Goal: Information Seeking & Learning: Learn about a topic

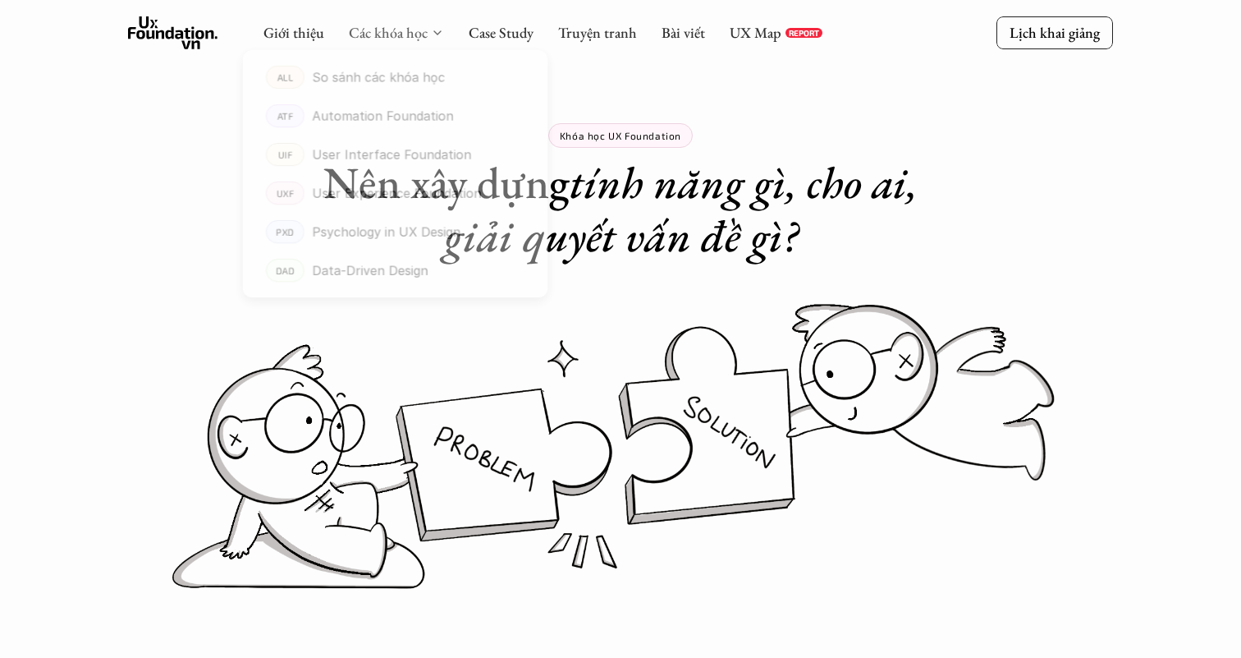
click at [415, 32] on link "Các khóa học" at bounding box center [388, 32] width 79 height 19
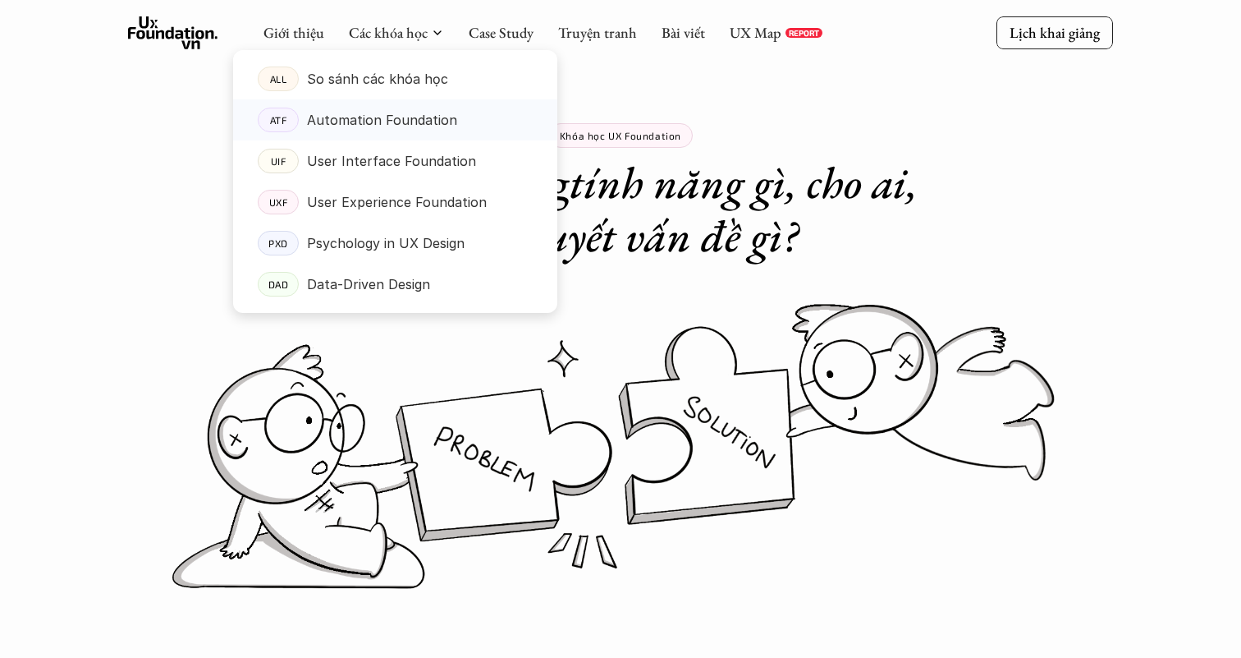
click at [403, 130] on p "Automation Foundation" at bounding box center [382, 120] width 150 height 25
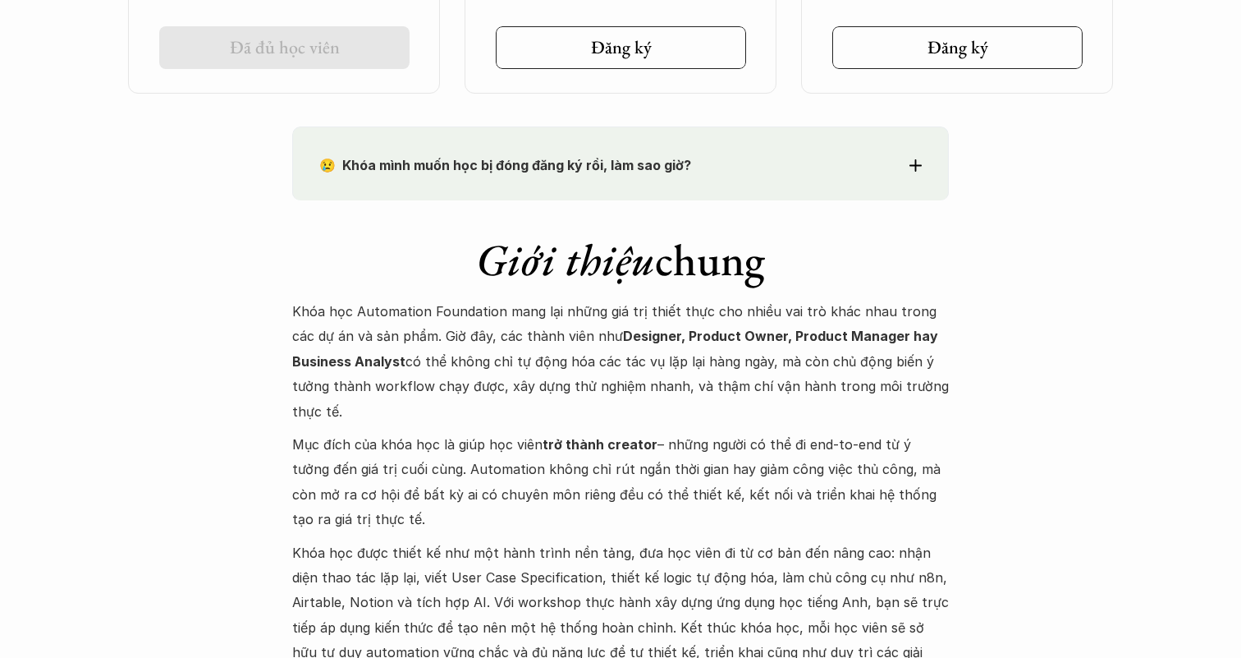
scroll to position [1540, 0]
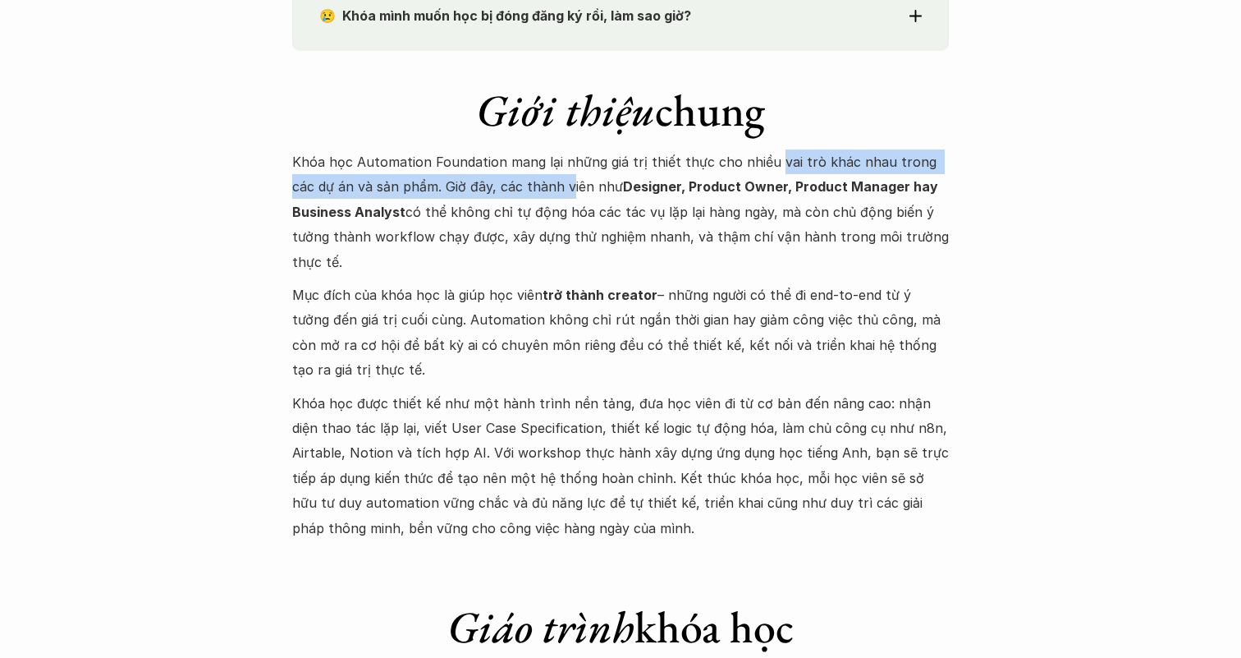
drag, startPoint x: 766, startPoint y: 171, endPoint x: 539, endPoint y: 189, distance: 227.3
click at [543, 188] on p "Khóa học Automation Foundation mang lại những giá trị thiết thực cho nhiều vai …" at bounding box center [620, 211] width 657 height 125
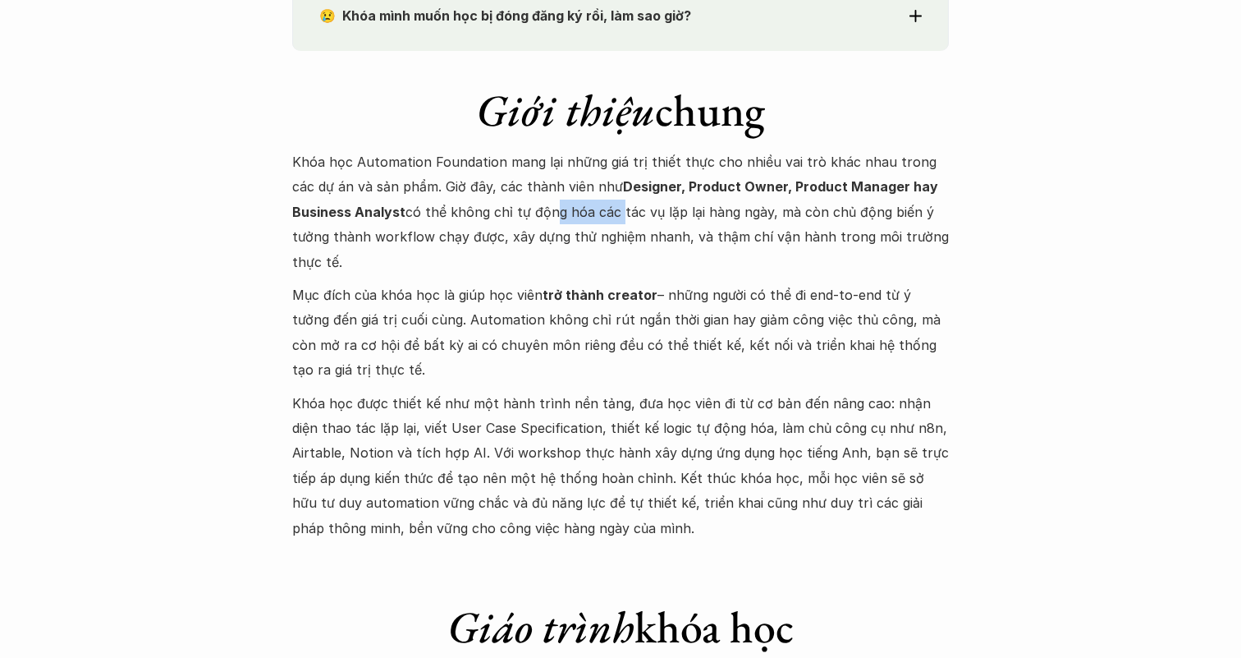
drag, startPoint x: 543, startPoint y: 202, endPoint x: 618, endPoint y: 218, distance: 77.3
click at [616, 218] on p "Khóa học Automation Foundation mang lại những giá trị thiết thực cho nhiều vai …" at bounding box center [620, 211] width 657 height 125
drag, startPoint x: 696, startPoint y: 215, endPoint x: 553, endPoint y: 212, distance: 142.9
click at [557, 214] on p "Khóa học Automation Foundation mang lại những giá trị thiết thực cho nhiều vai …" at bounding box center [620, 211] width 657 height 125
drag, startPoint x: 553, startPoint y: 212, endPoint x: 692, endPoint y: 211, distance: 138.7
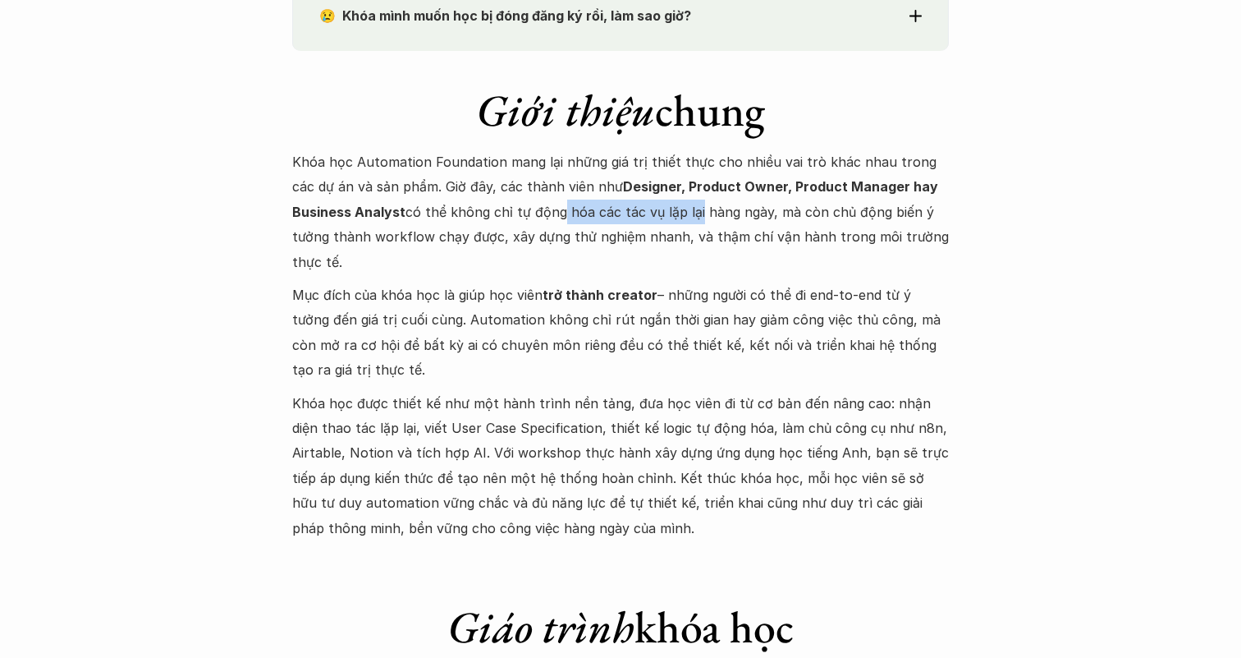
click at [692, 211] on p "Khóa học Automation Foundation mang lại những giá trị thiết thực cho nhiều vai …" at bounding box center [620, 211] width 657 height 125
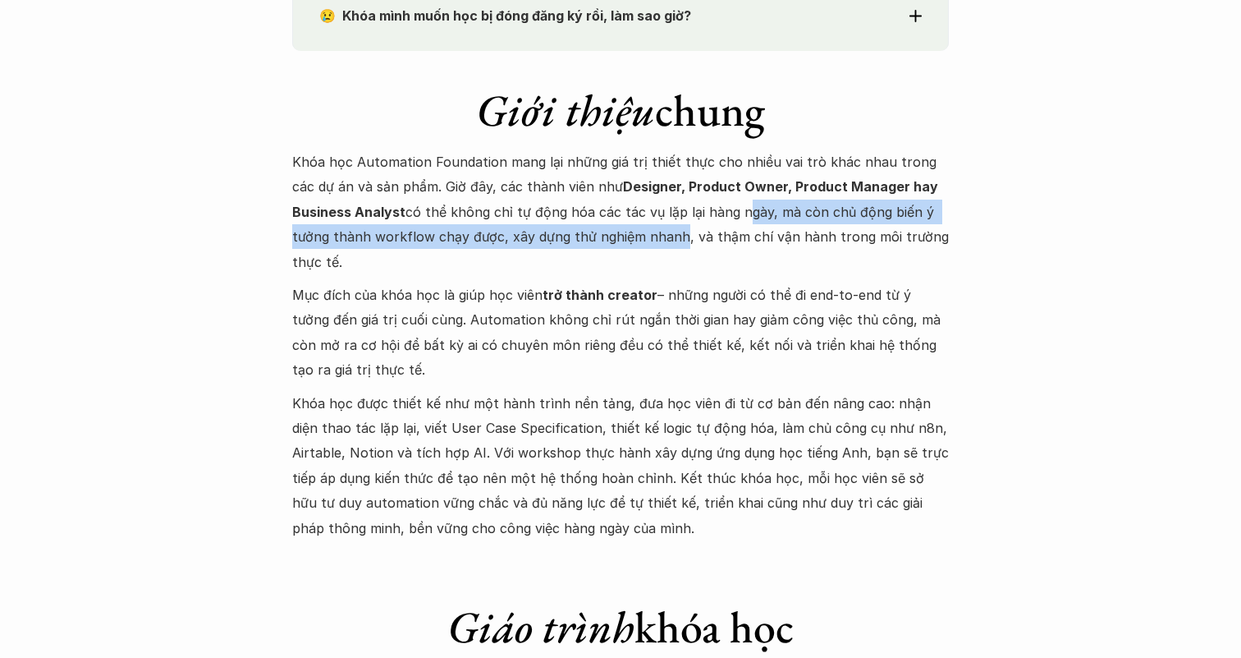
drag, startPoint x: 736, startPoint y: 212, endPoint x: 644, endPoint y: 231, distance: 94.0
click at [651, 234] on p "Khóa học Automation Foundation mang lại những giá trị thiết thực cho nhiều vai …" at bounding box center [620, 211] width 657 height 125
click at [644, 231] on p "Khóa học Automation Foundation mang lại những giá trị thiết thực cho nhiều vai …" at bounding box center [620, 211] width 657 height 125
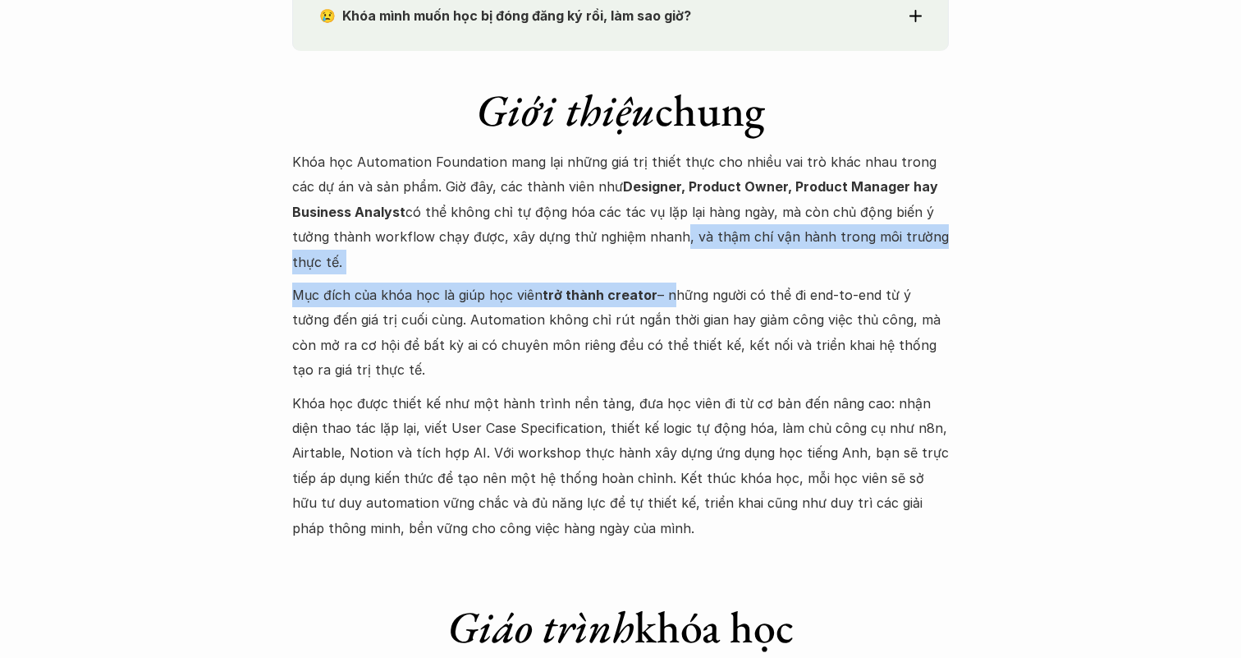
drag, startPoint x: 667, startPoint y: 233, endPoint x: 658, endPoint y: 295, distance: 62.2
click at [658, 295] on div "Khóa học Automation Foundation mang lại những giá trị thiết thực cho nhiều vai …" at bounding box center [620, 344] width 657 height 391
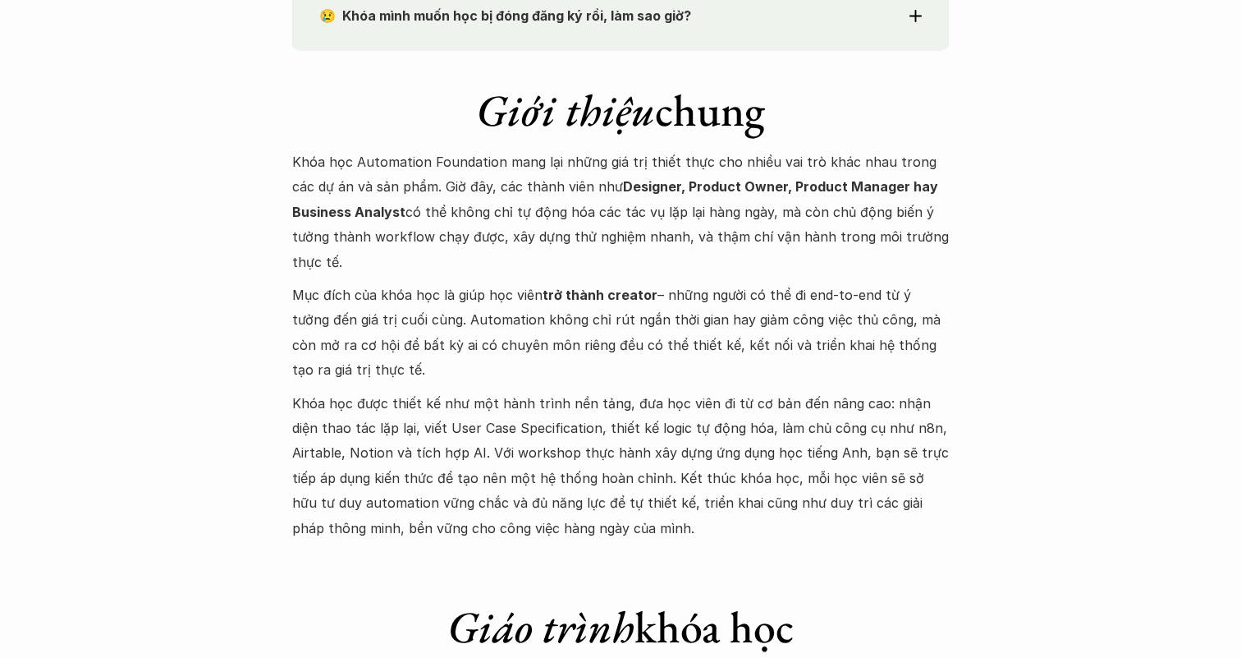
click at [673, 306] on p "Mục đích của khóa học là giúp học viên trở thành creator – những người có thể đ…" at bounding box center [620, 332] width 657 height 100
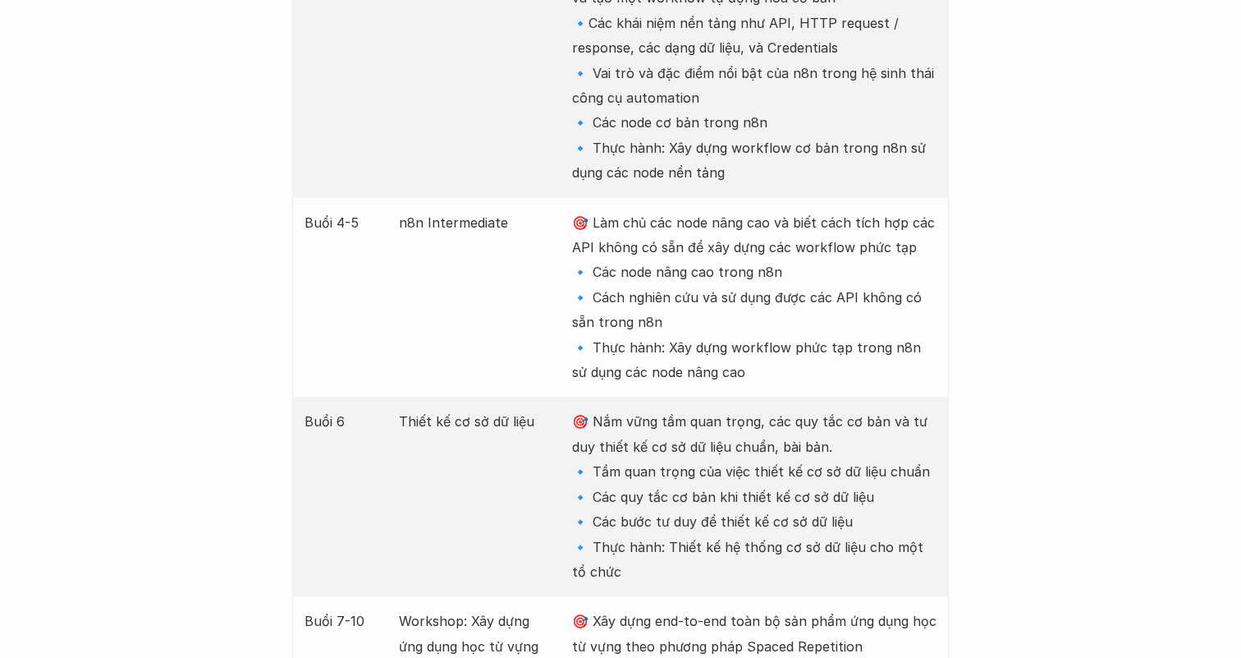
scroll to position [2643, 0]
drag, startPoint x: 733, startPoint y: 375, endPoint x: 680, endPoint y: 349, distance: 58.7
click at [680, 349] on p "🎯 Làm chủ các node nâng cao và biết cách tích hợp các API không có sẵn để xây d…" at bounding box center [754, 295] width 364 height 175
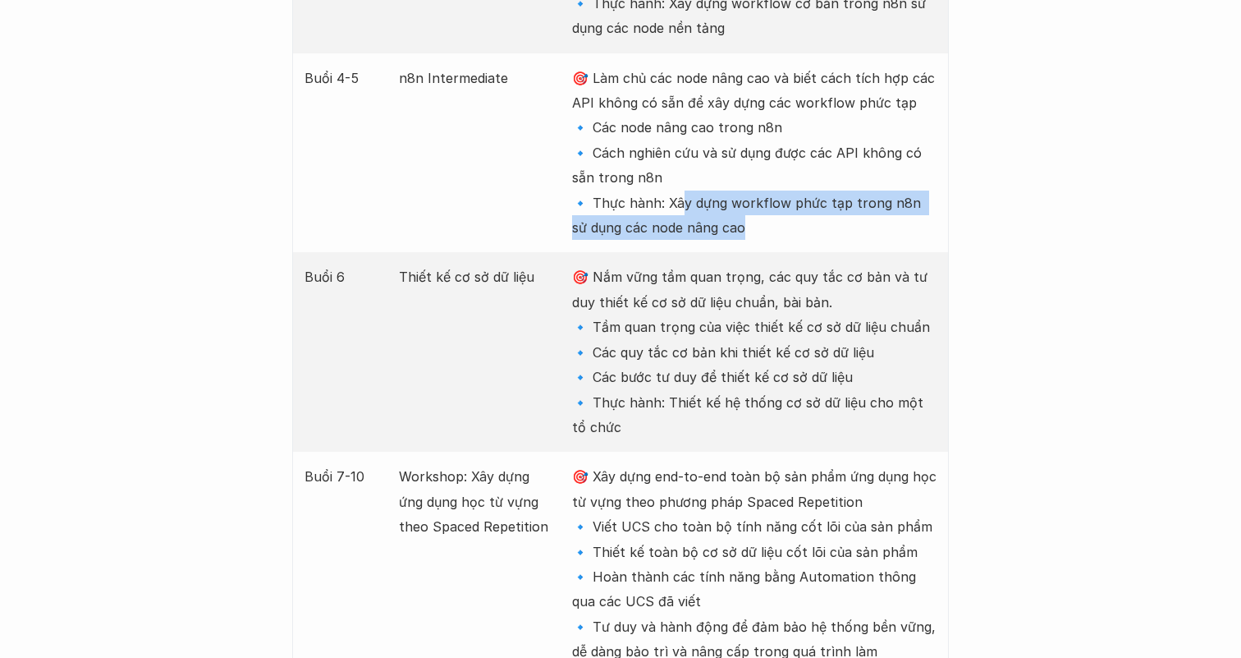
scroll to position [2795, 0]
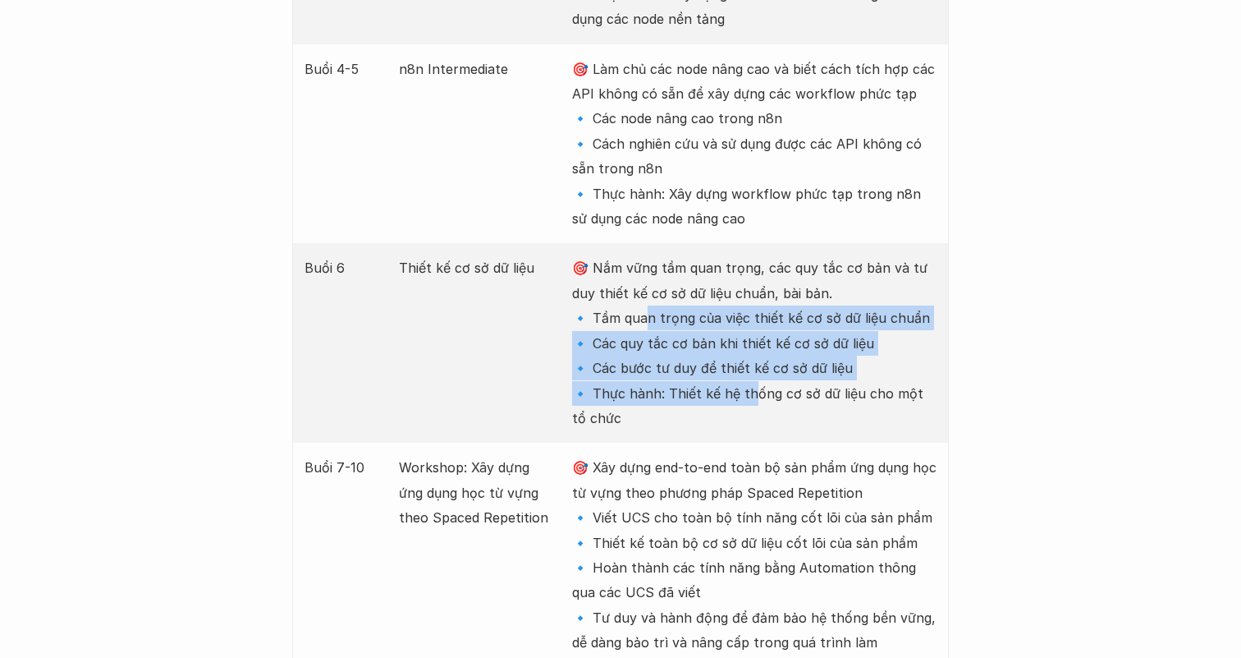
drag, startPoint x: 750, startPoint y: 393, endPoint x: 637, endPoint y: 301, distance: 145.9
click at [638, 304] on p "🎯 Nắm vững tầm quan trọng, các quy tắc cơ bản và tư duy thiết kế cơ sở dữ liệu …" at bounding box center [754, 342] width 364 height 175
click at [637, 301] on p "🎯 Nắm vững tầm quan trọng, các quy tắc cơ bản và tư duy thiết kế cơ sở dữ liệu …" at bounding box center [754, 342] width 364 height 175
drag, startPoint x: 637, startPoint y: 310, endPoint x: 685, endPoint y: 399, distance: 100.6
click at [685, 398] on p "🎯 Nắm vững tầm quan trọng, các quy tắc cơ bản và tư duy thiết kế cơ sở dữ liệu …" at bounding box center [754, 342] width 364 height 175
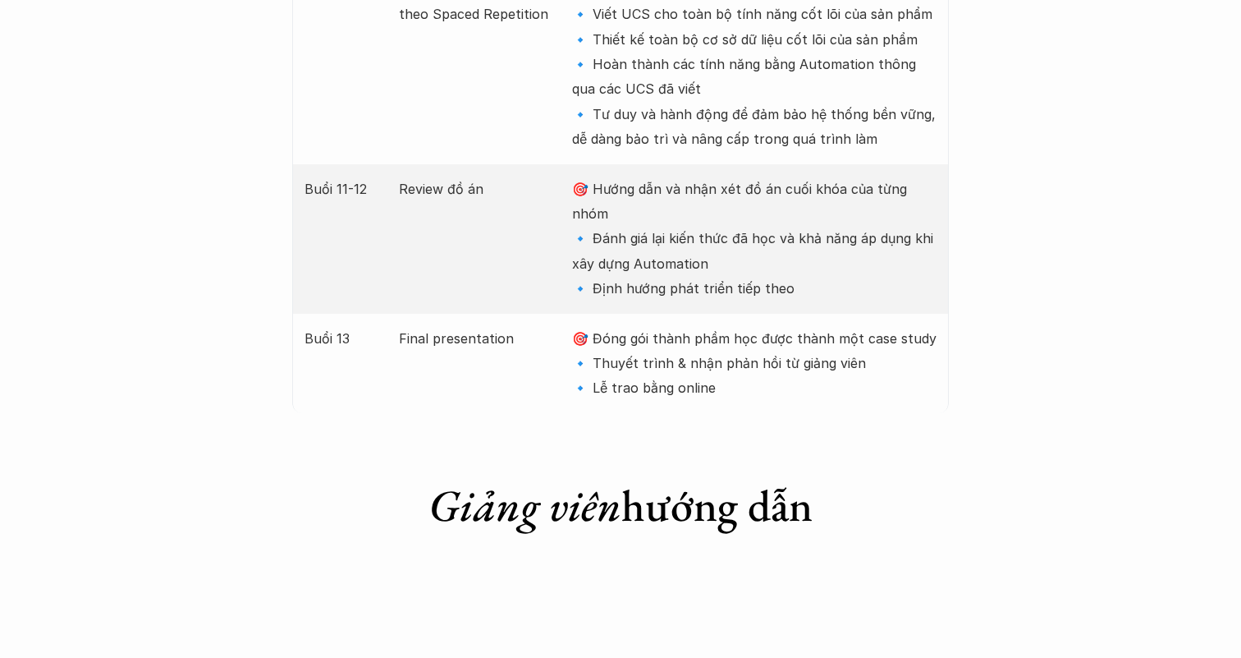
scroll to position [3300, 0]
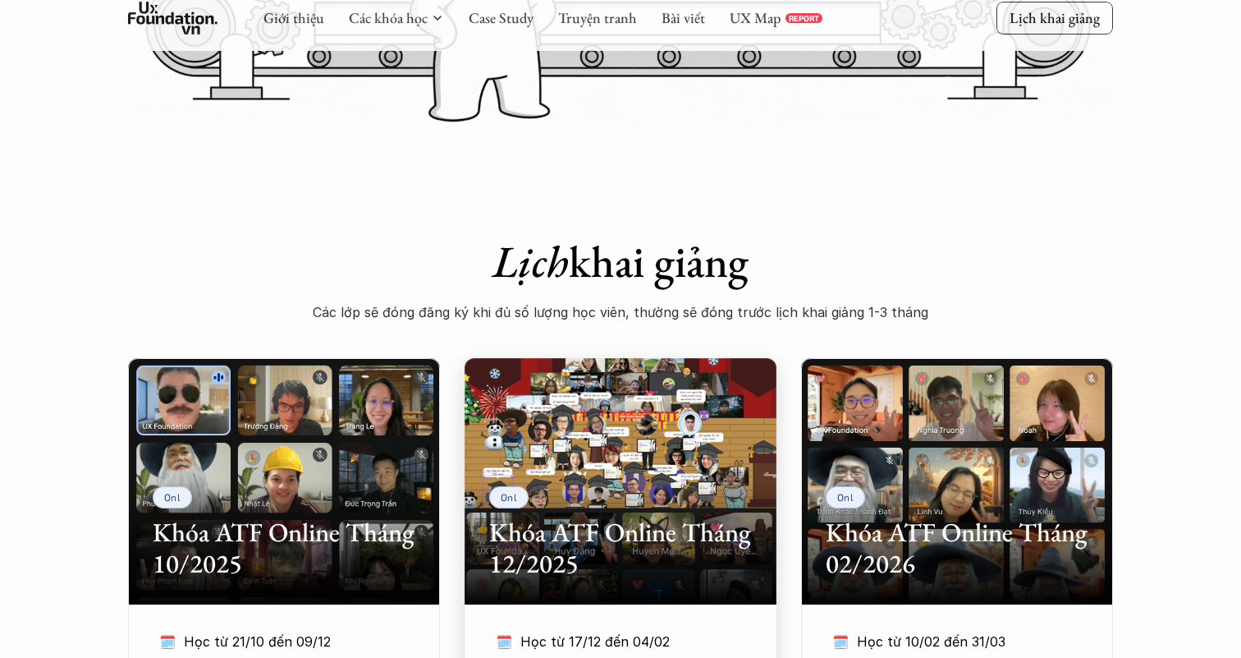
scroll to position [496, 0]
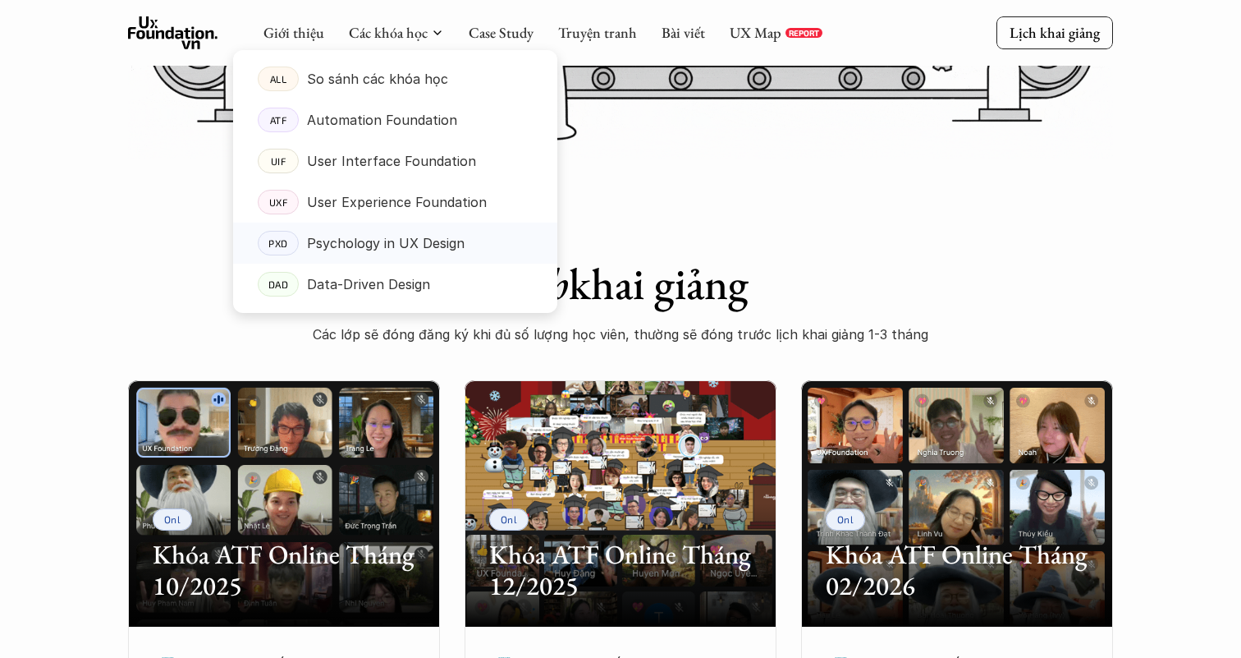
click at [414, 250] on p "Psychology in UX Design" at bounding box center [386, 243] width 158 height 25
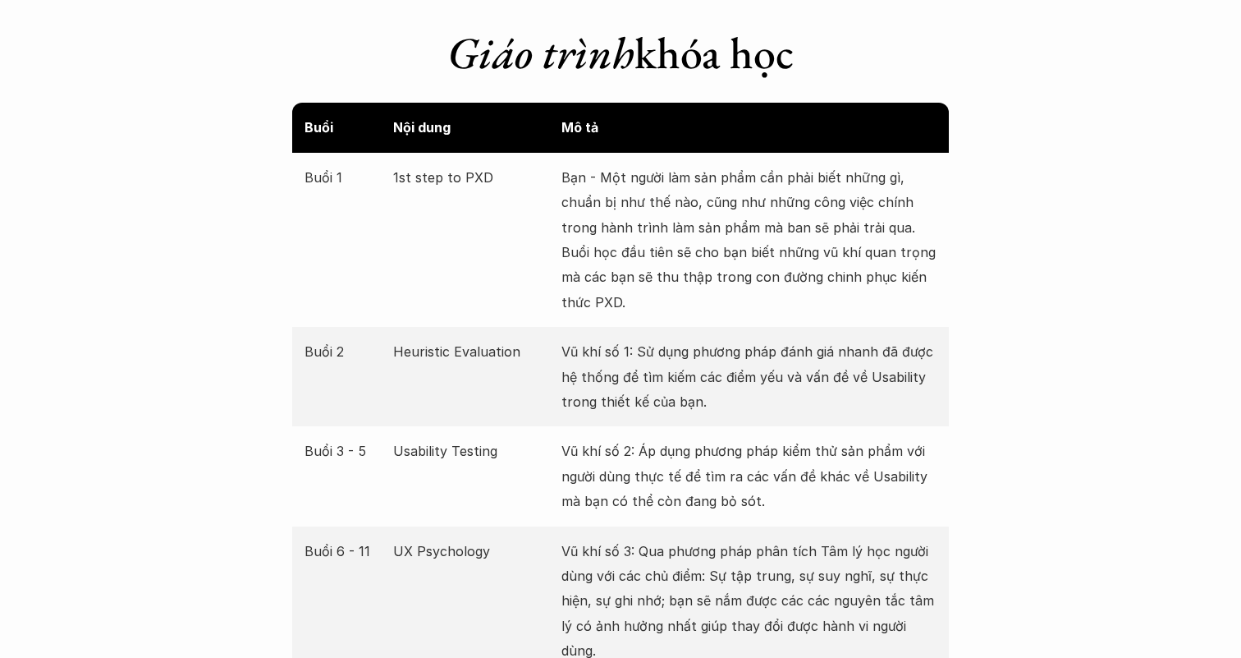
scroll to position [3145, 0]
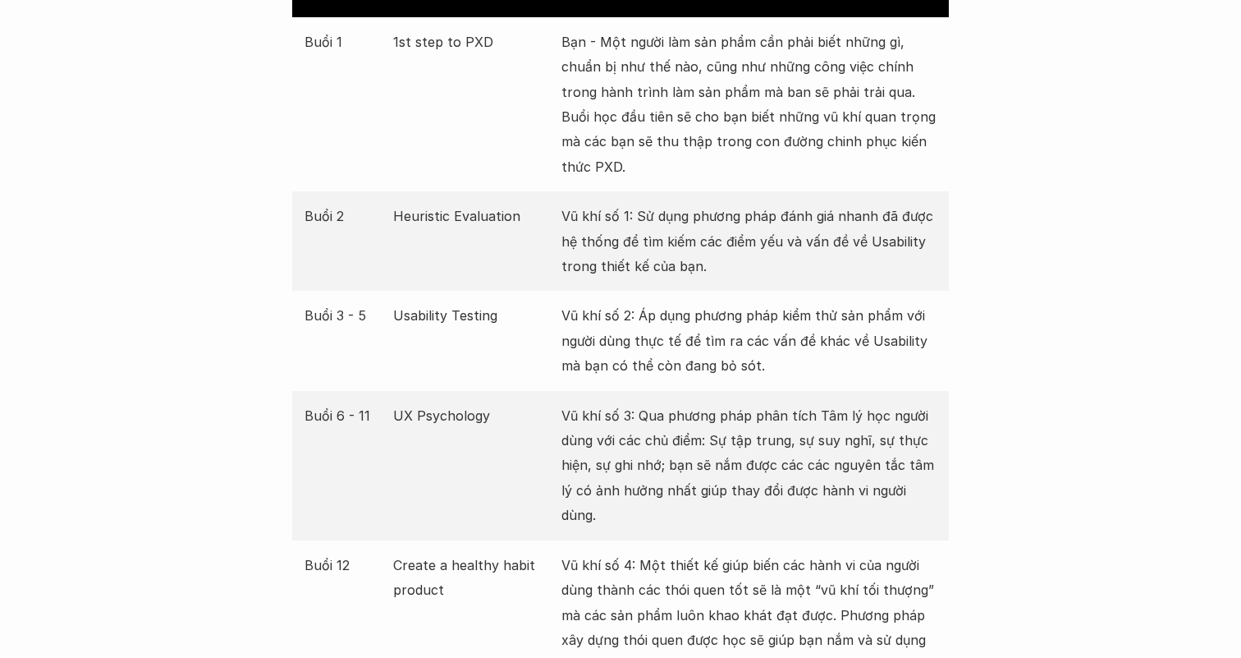
click at [671, 245] on p "Vũ khí số 1: Sử dụng phương pháp đánh giá nhanh đã được hệ thống để tìm kiếm cá…" at bounding box center [748, 241] width 375 height 75
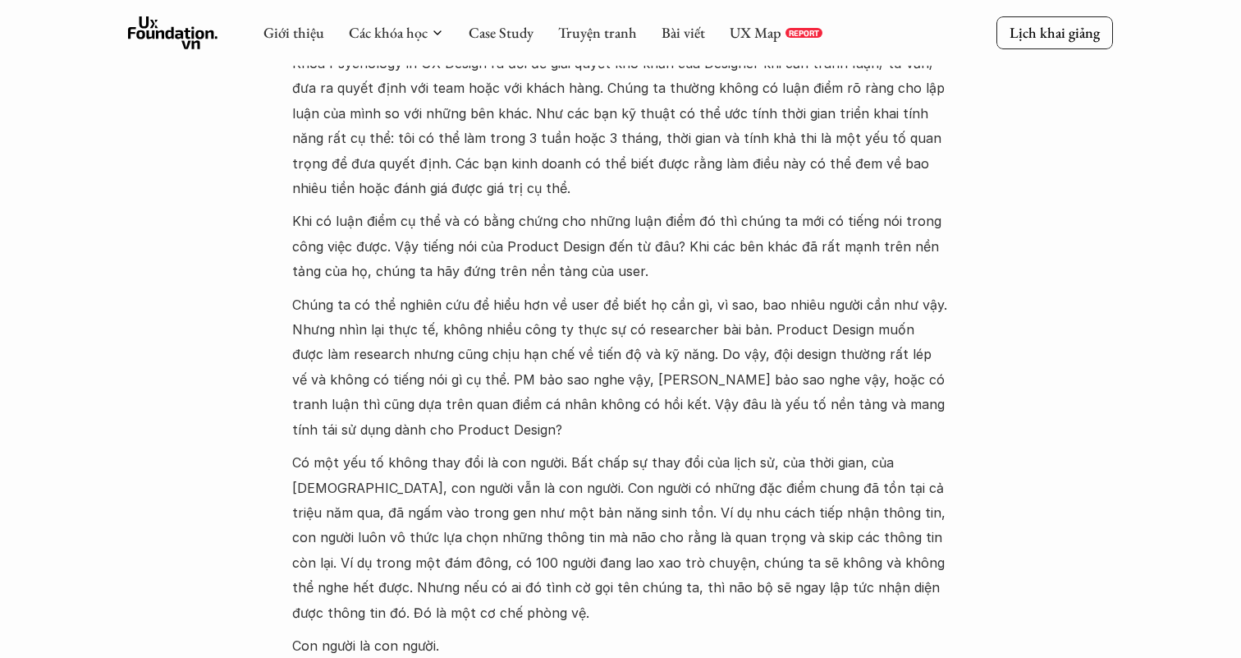
scroll to position [1494, 0]
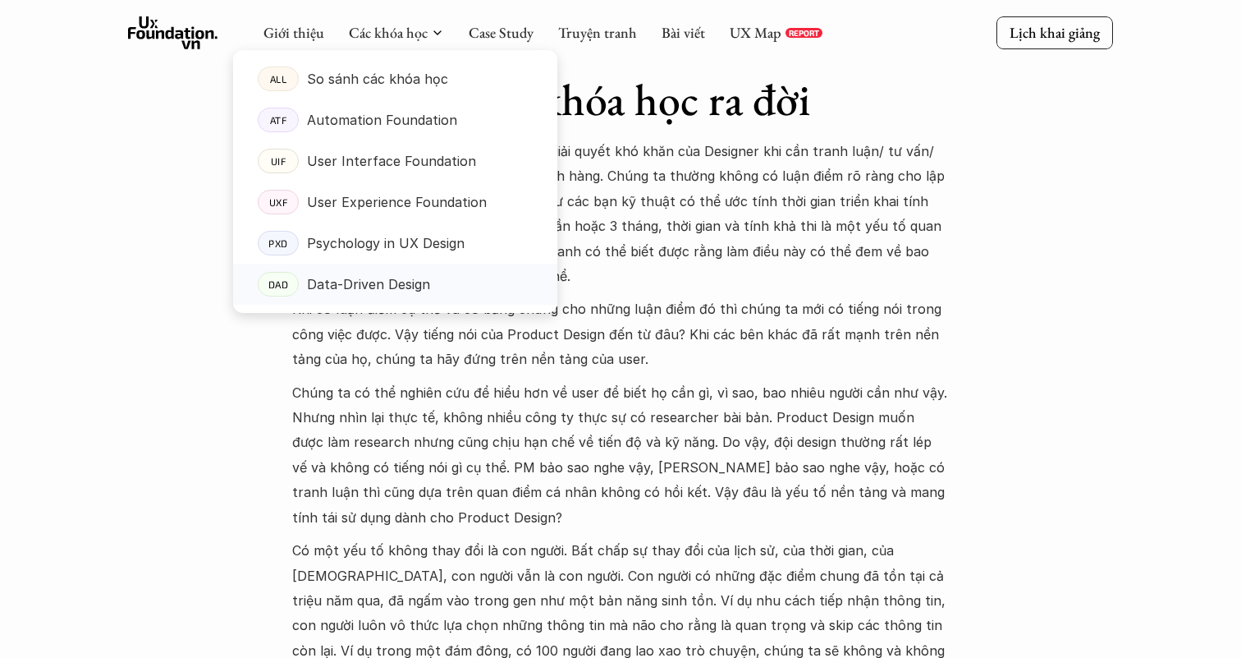
click at [381, 289] on p "Data-Driven Design" at bounding box center [368, 284] width 123 height 25
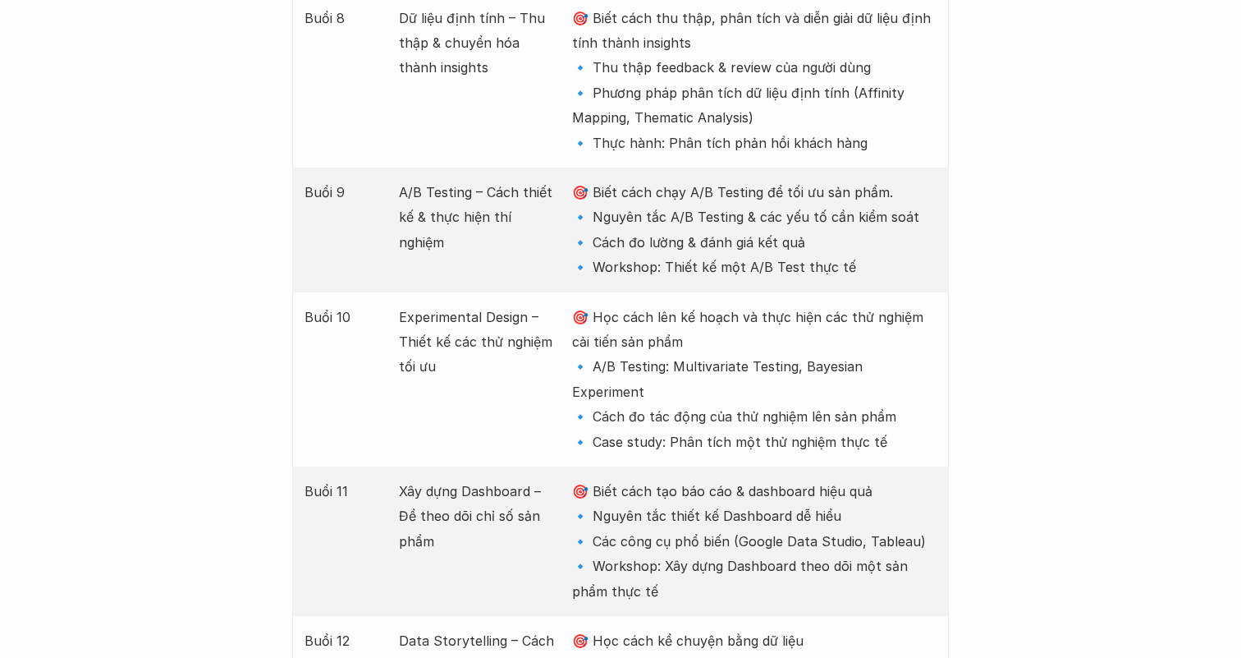
scroll to position [3354, 0]
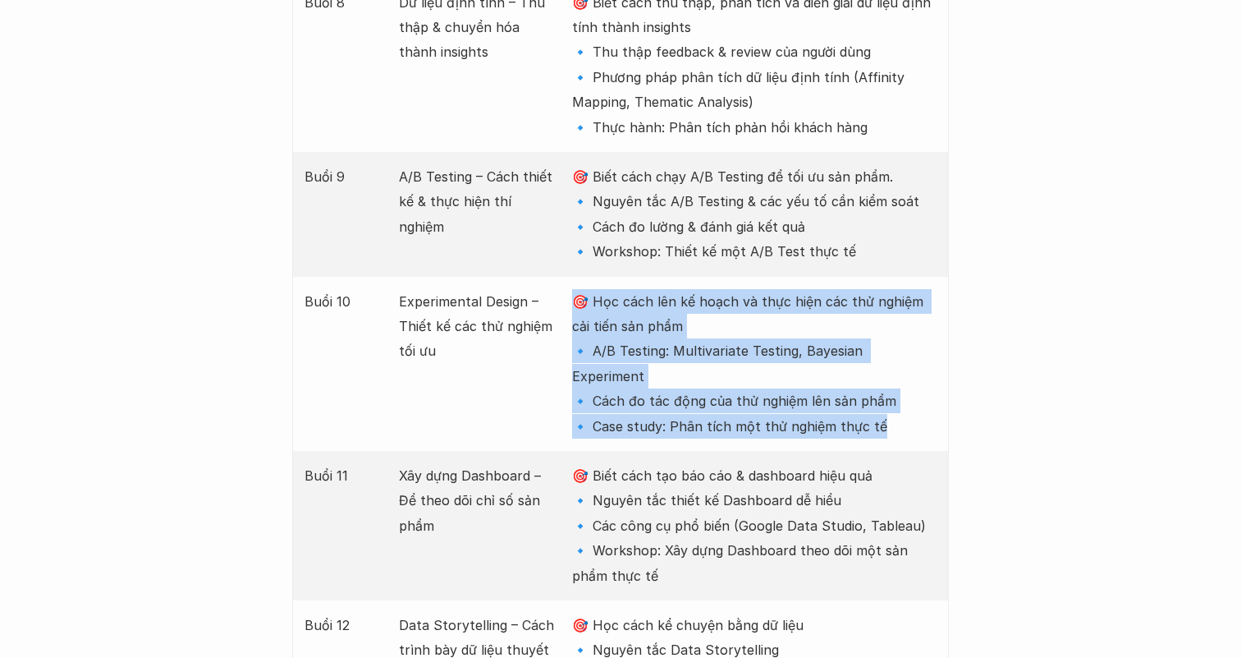
drag, startPoint x: 886, startPoint y: 254, endPoint x: 577, endPoint y: 149, distance: 326.3
click at [577, 289] on p "🎯 Học cách lên kế hoạch và thực hiện các thử nghiệm cải tiến sản phẩm 🔹 A/B Tes…" at bounding box center [754, 363] width 364 height 149
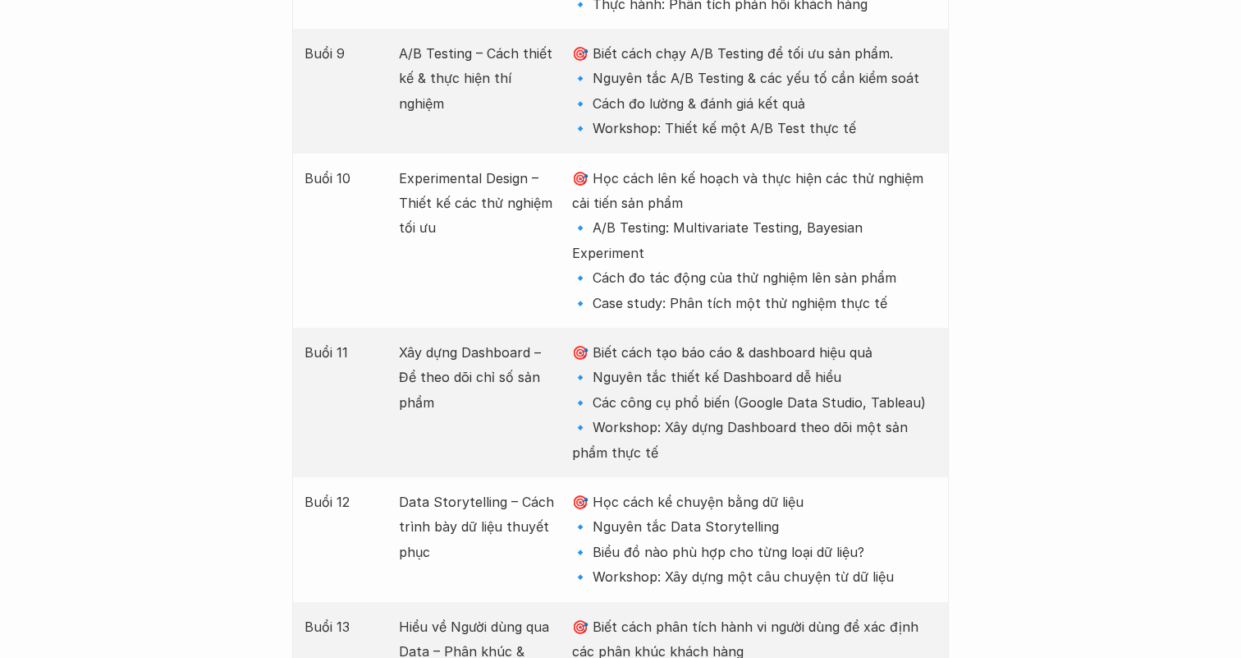
scroll to position [3482, 0]
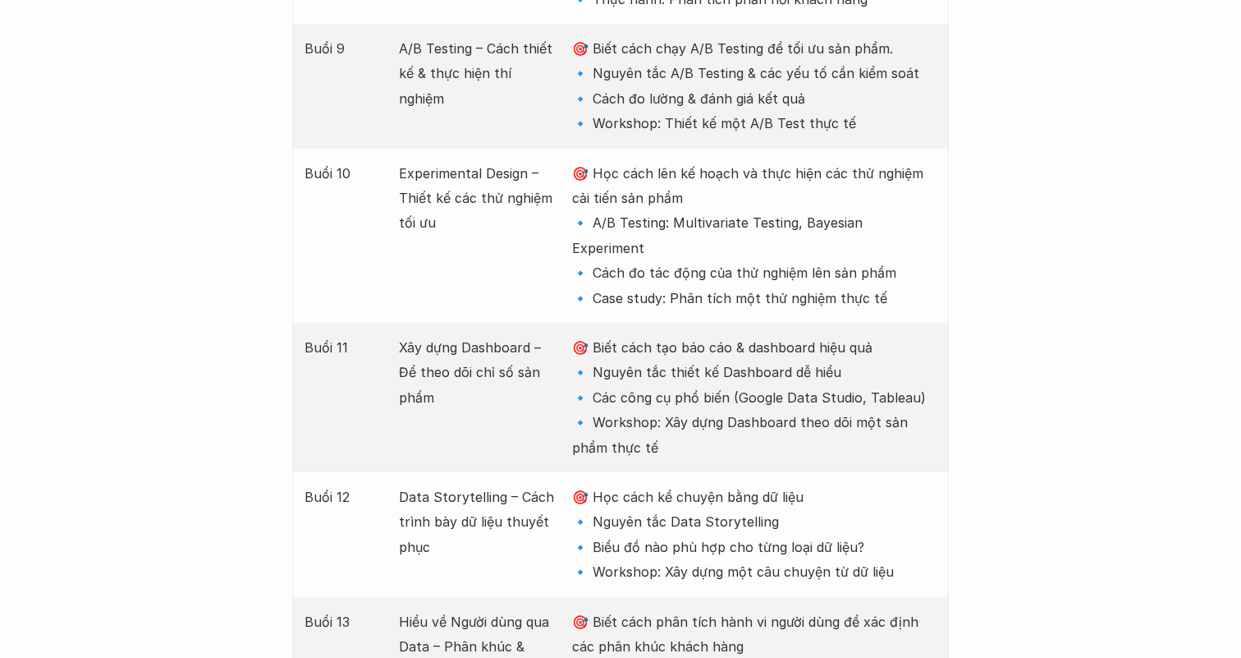
click at [598, 335] on p "🎯 Biết cách tạo báo cáo & dashboard hiệu quả 🔹 Nguyên tắc thiết kế Dashboard dễ…" at bounding box center [754, 397] width 364 height 125
click at [600, 335] on p "🎯 Biết cách tạo báo cáo & dashboard hiệu quả 🔹 Nguyên tắc thiết kế Dashboard dễ…" at bounding box center [754, 397] width 364 height 125
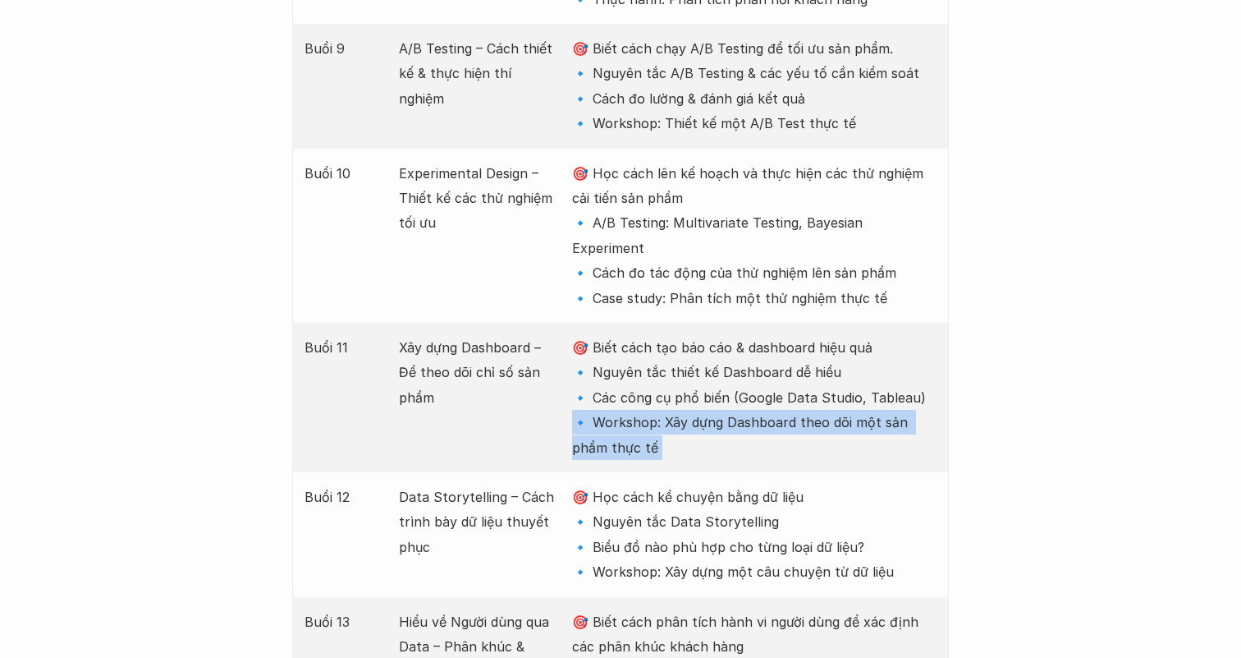
click at [600, 335] on p "🎯 Biết cách tạo báo cáo & dashboard hiệu quả 🔹 Nguyên tắc thiết kế Dashboard dễ…" at bounding box center [754, 397] width 364 height 125
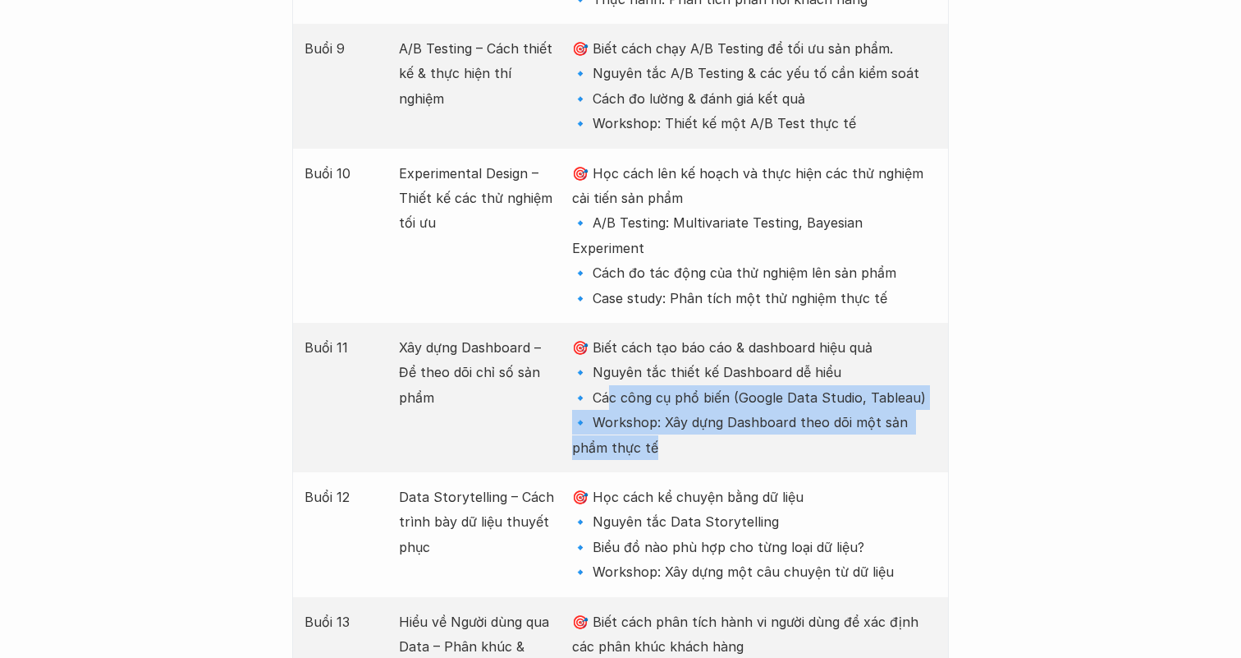
drag, startPoint x: 624, startPoint y: 284, endPoint x: 612, endPoint y: 234, distance: 51.6
click at [611, 323] on div "Buổi 11 Xây dựng Dashboard – Để theo dõi chỉ số sản phẩm 🎯 Biết cách tạo báo cá…" at bounding box center [620, 397] width 657 height 149
click at [633, 335] on p "🎯 Biết cách tạo báo cáo & dashboard hiệu quả 🔹 Nguyên tắc thiết kế Dashboard dễ…" at bounding box center [754, 397] width 364 height 125
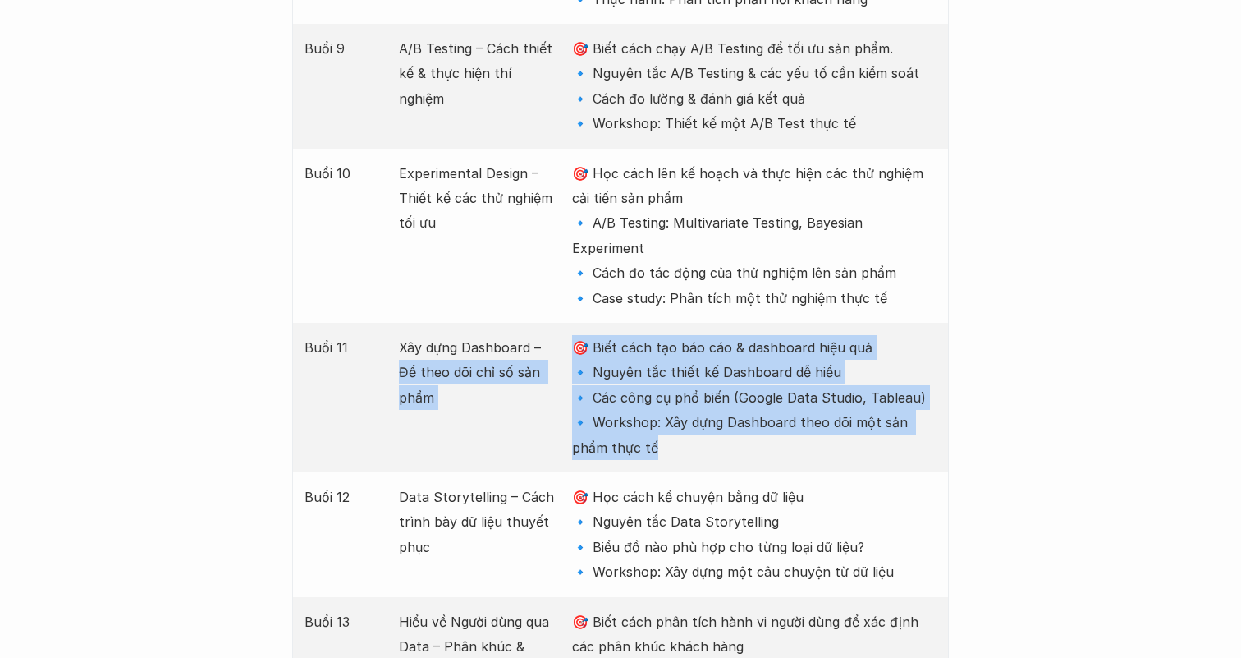
drag, startPoint x: 633, startPoint y: 279, endPoint x: 558, endPoint y: 176, distance: 127.6
click at [558, 323] on div "Buổi 11 Xây dựng Dashboard – Để theo dõi chỉ số sản phẩm 🎯 Biết cách tạo báo cá…" at bounding box center [620, 397] width 657 height 149
click at [625, 335] on p "🎯 Biết cách tạo báo cáo & dashboard hiệu quả 🔹 Nguyên tắc thiết kế Dashboard dễ…" at bounding box center [754, 397] width 364 height 125
drag, startPoint x: 627, startPoint y: 271, endPoint x: 573, endPoint y: 169, distance: 115.3
click at [573, 335] on p "🎯 Biết cách tạo báo cáo & dashboard hiệu quả 🔹 Nguyên tắc thiết kế Dashboard dễ…" at bounding box center [754, 397] width 364 height 125
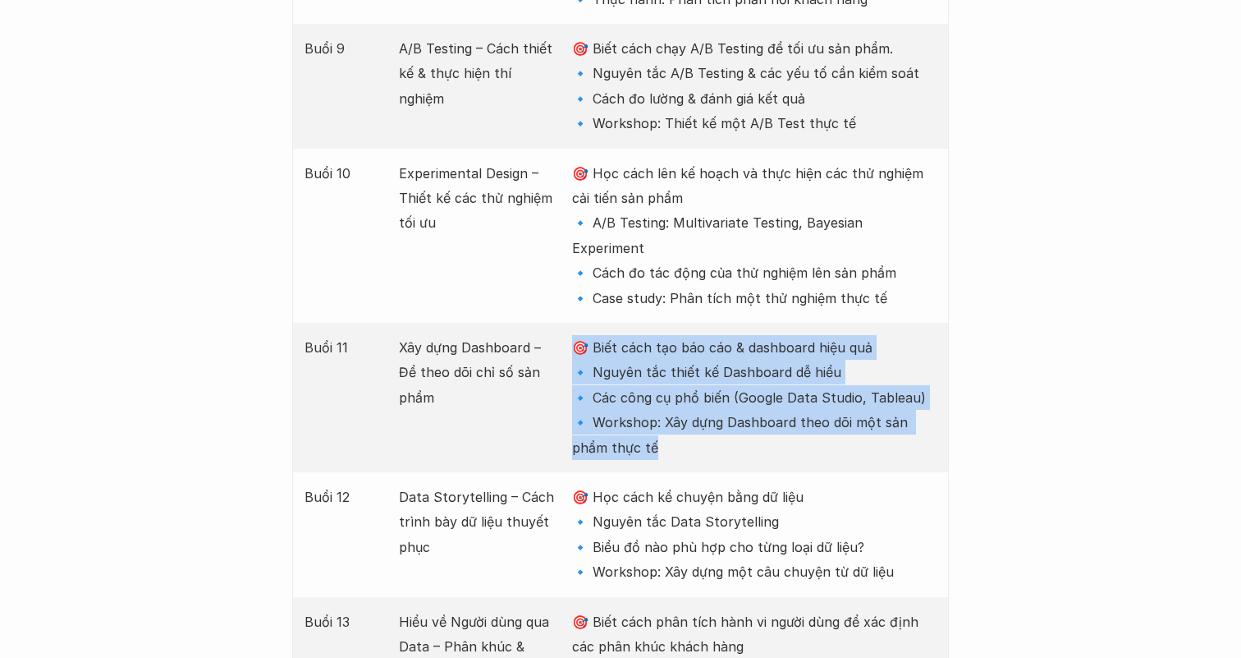
click at [635, 335] on p "🎯 Biết cách tạo báo cáo & dashboard hiệu quả 🔹 Nguyên tắc thiết kế Dashboard dễ…" at bounding box center [754, 397] width 364 height 125
drag, startPoint x: 642, startPoint y: 268, endPoint x: 565, endPoint y: 163, distance: 129.7
click at [565, 323] on div "Buổi 11 Xây dựng Dashboard – Để theo dõi chỉ số sản phẩm 🎯 Biết cách tạo báo cá…" at bounding box center [620, 397] width 657 height 149
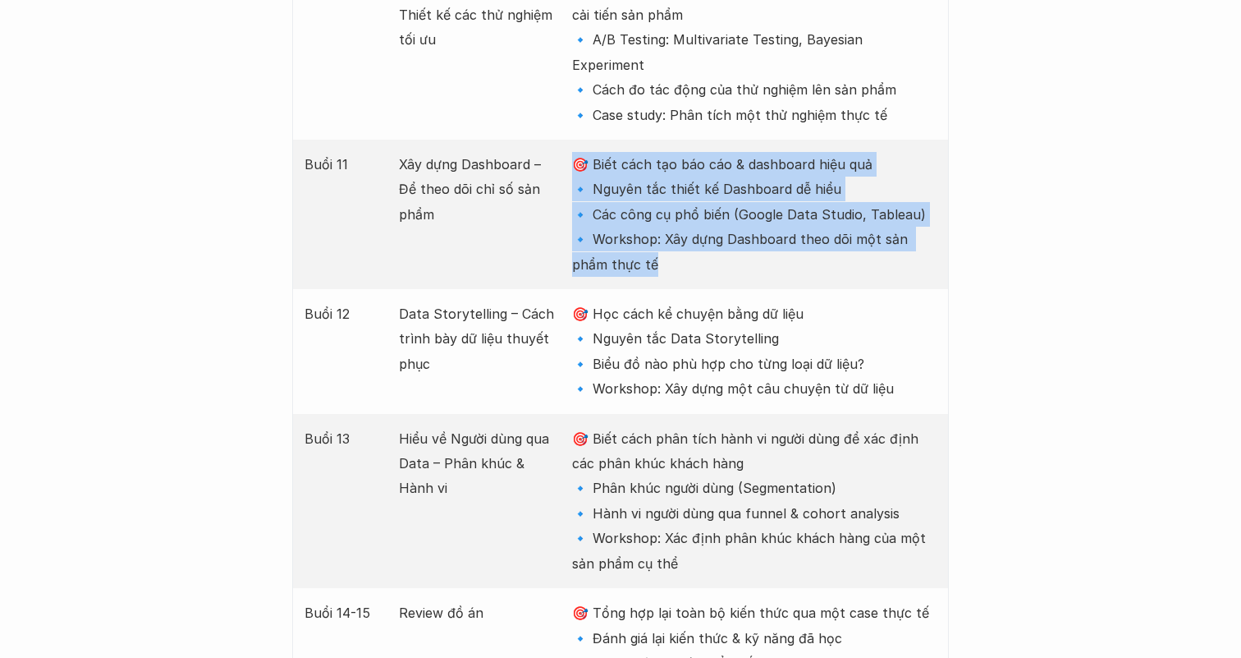
scroll to position [3828, 0]
